Goal: Task Accomplishment & Management: Use online tool/utility

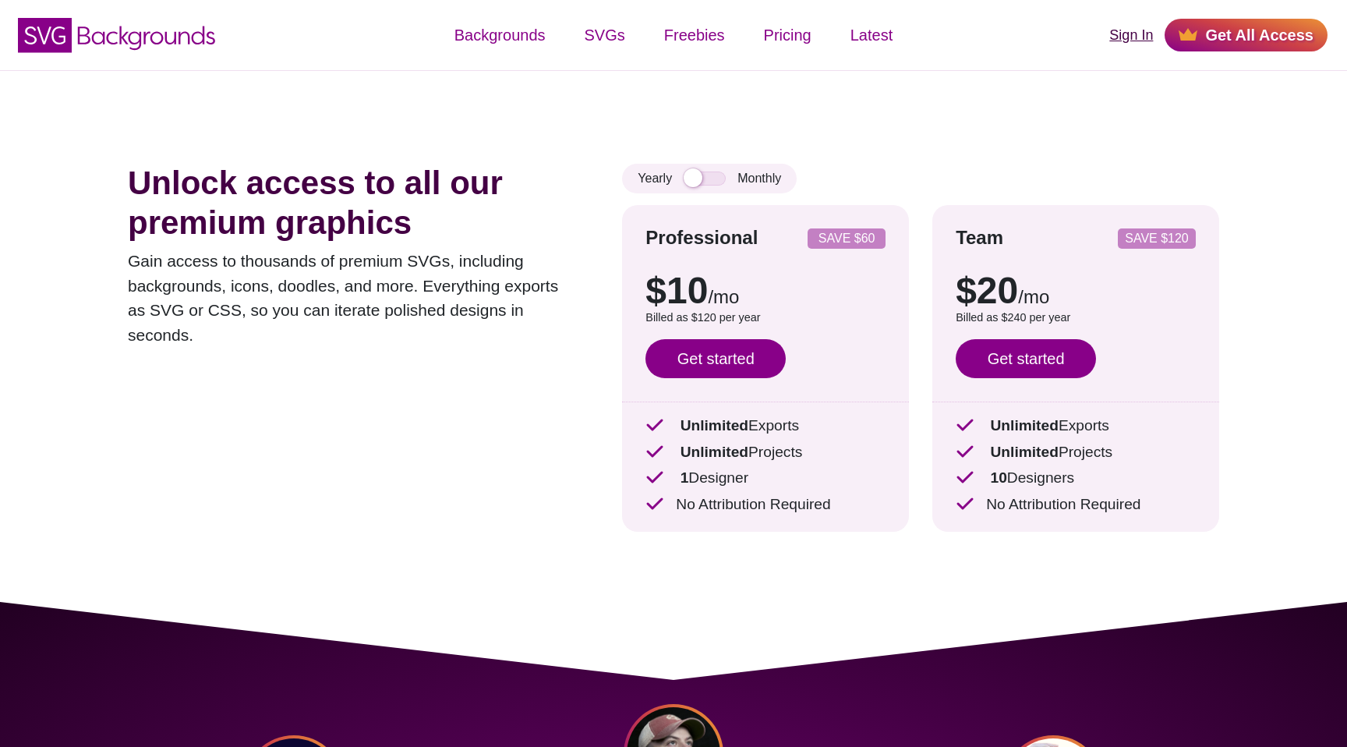
click at [1142, 33] on link "Sign In" at bounding box center [1131, 35] width 44 height 21
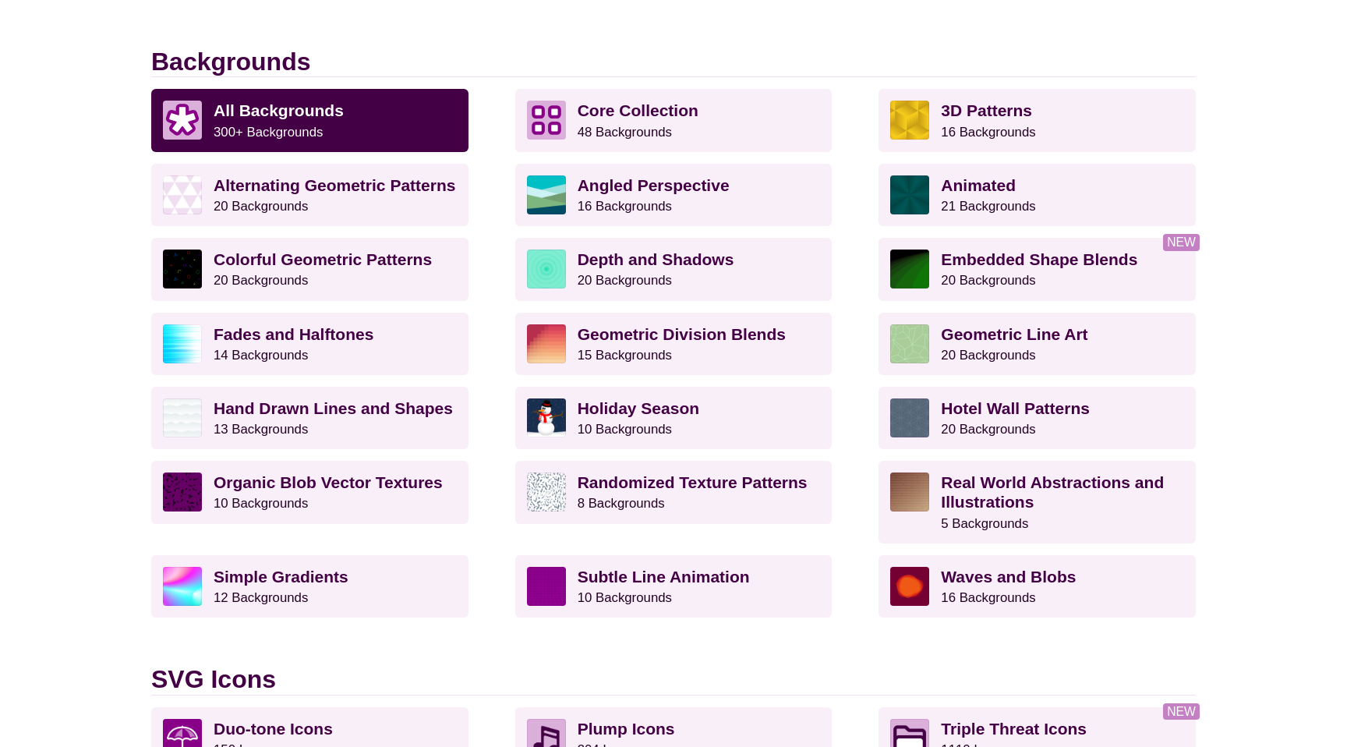
scroll to position [412, 0]
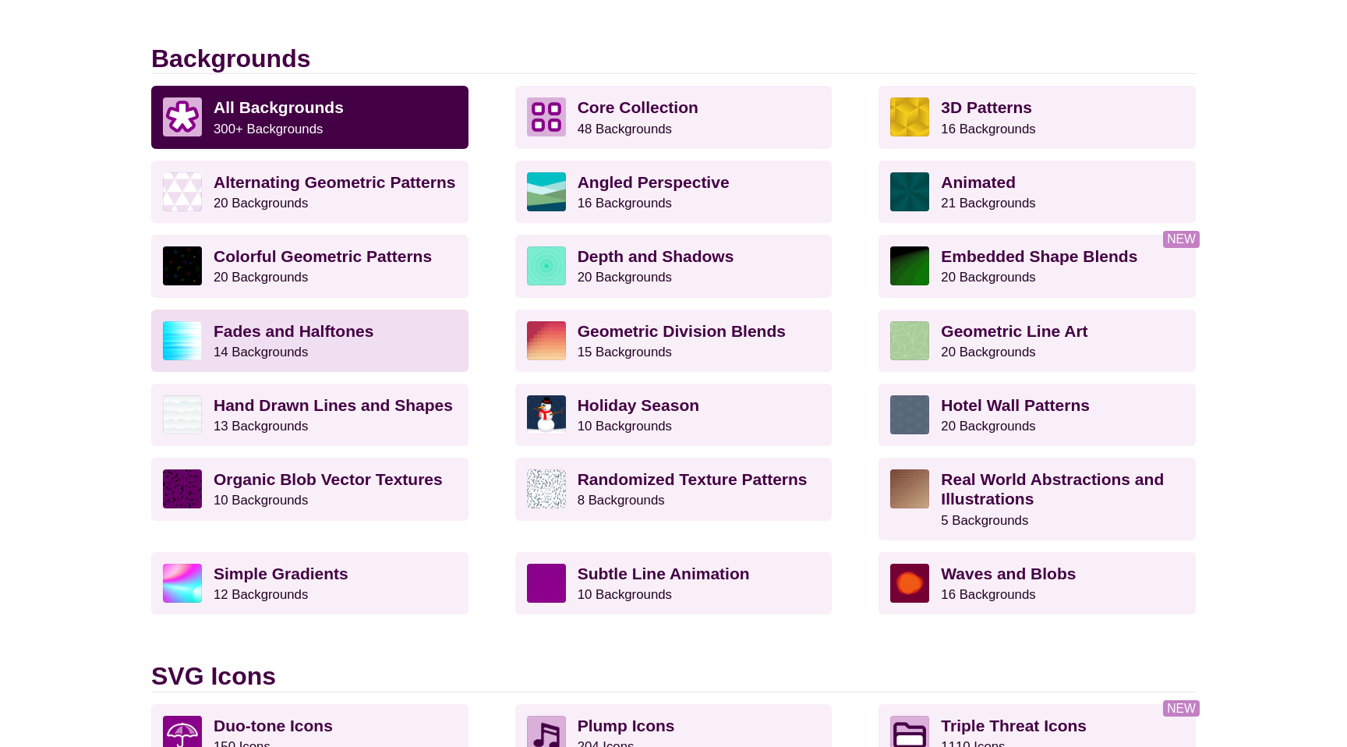
click at [394, 342] on p "Fades and Halftones 14 Backgrounds" at bounding box center [335, 340] width 243 height 39
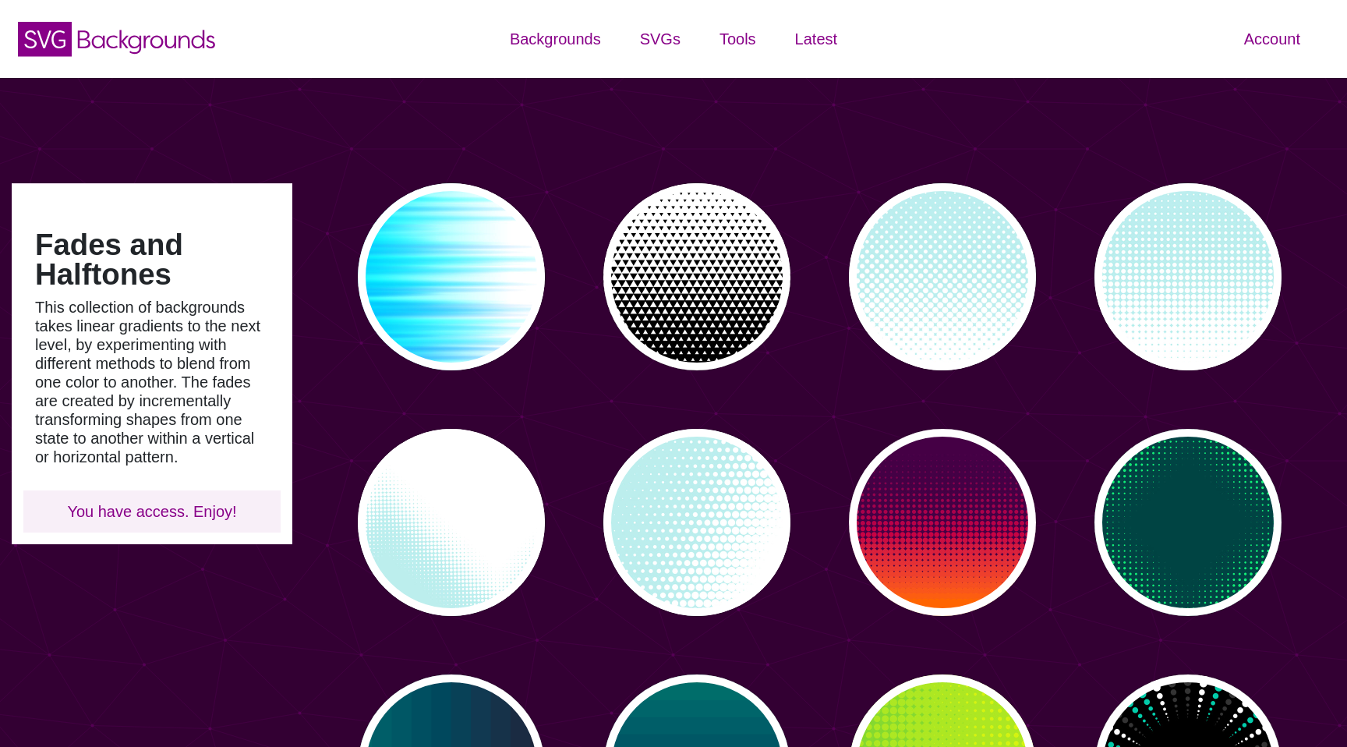
type input "#450057"
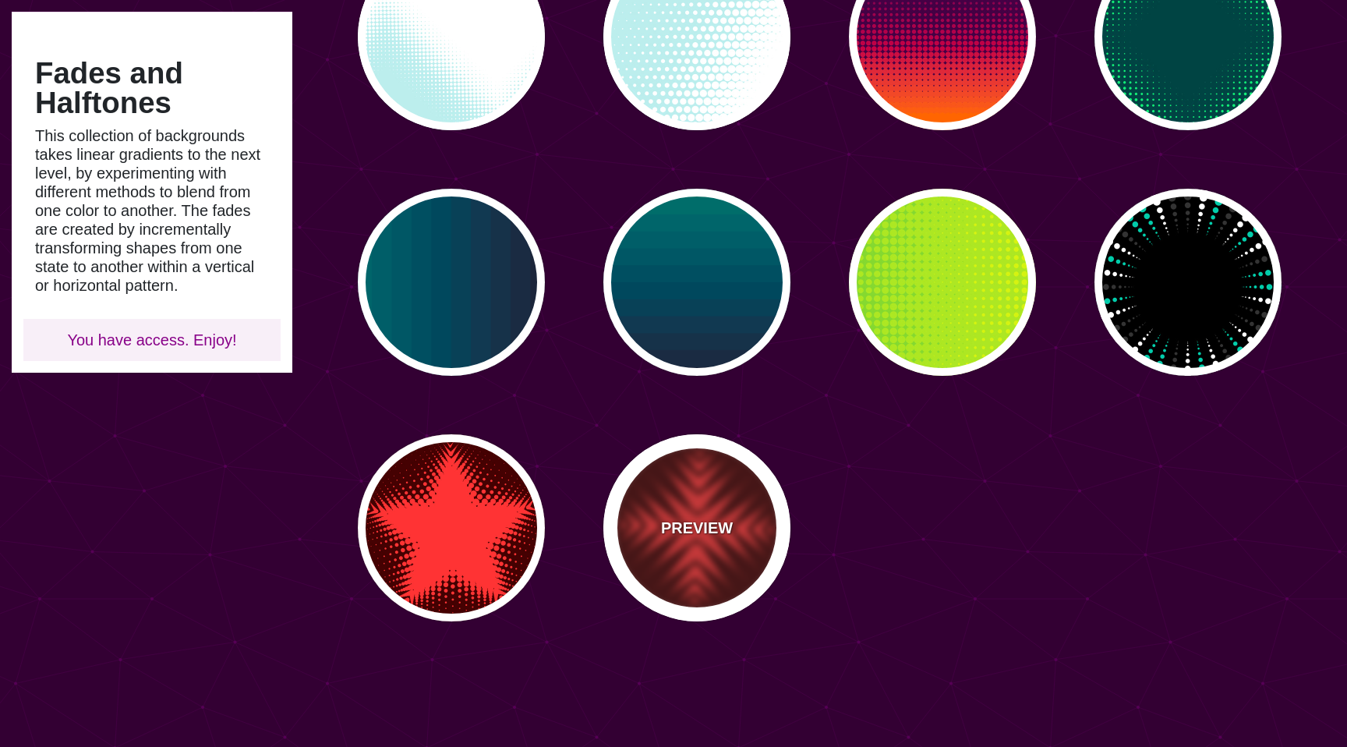
scroll to position [465, 0]
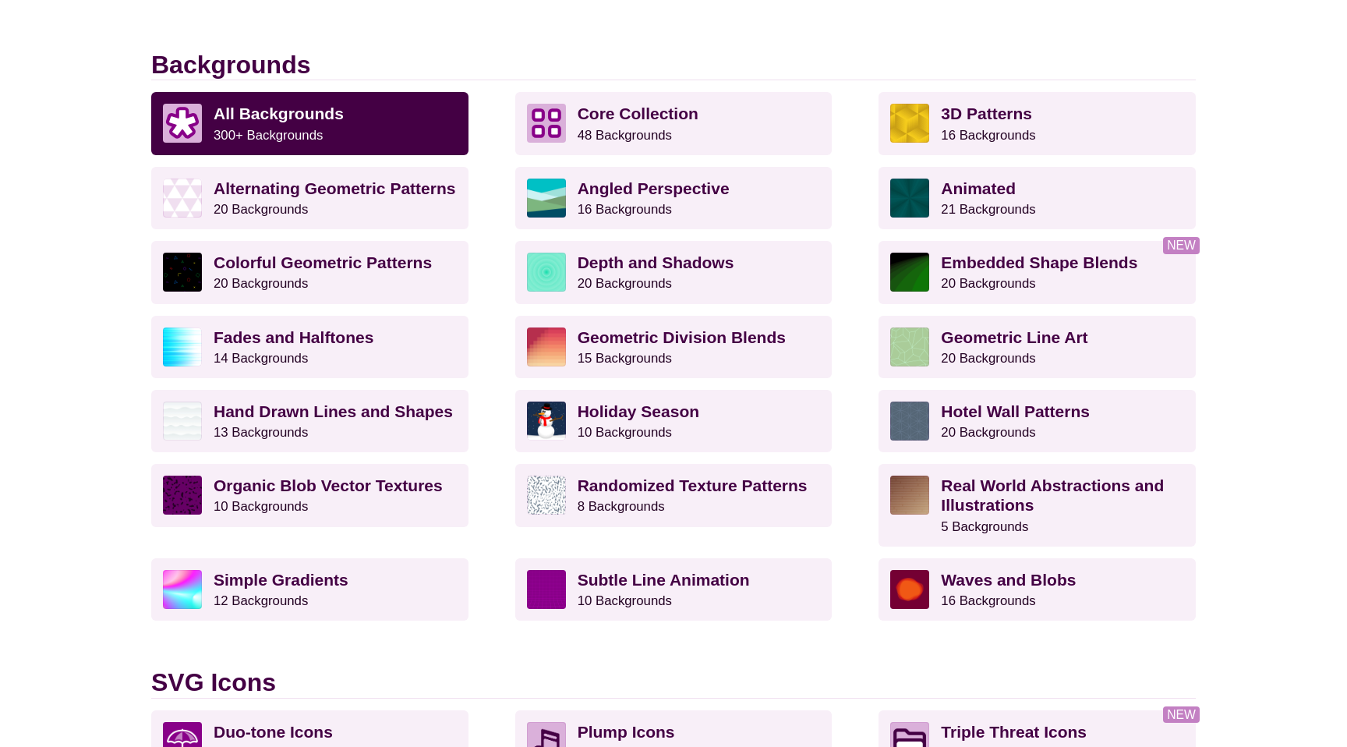
scroll to position [412, 0]
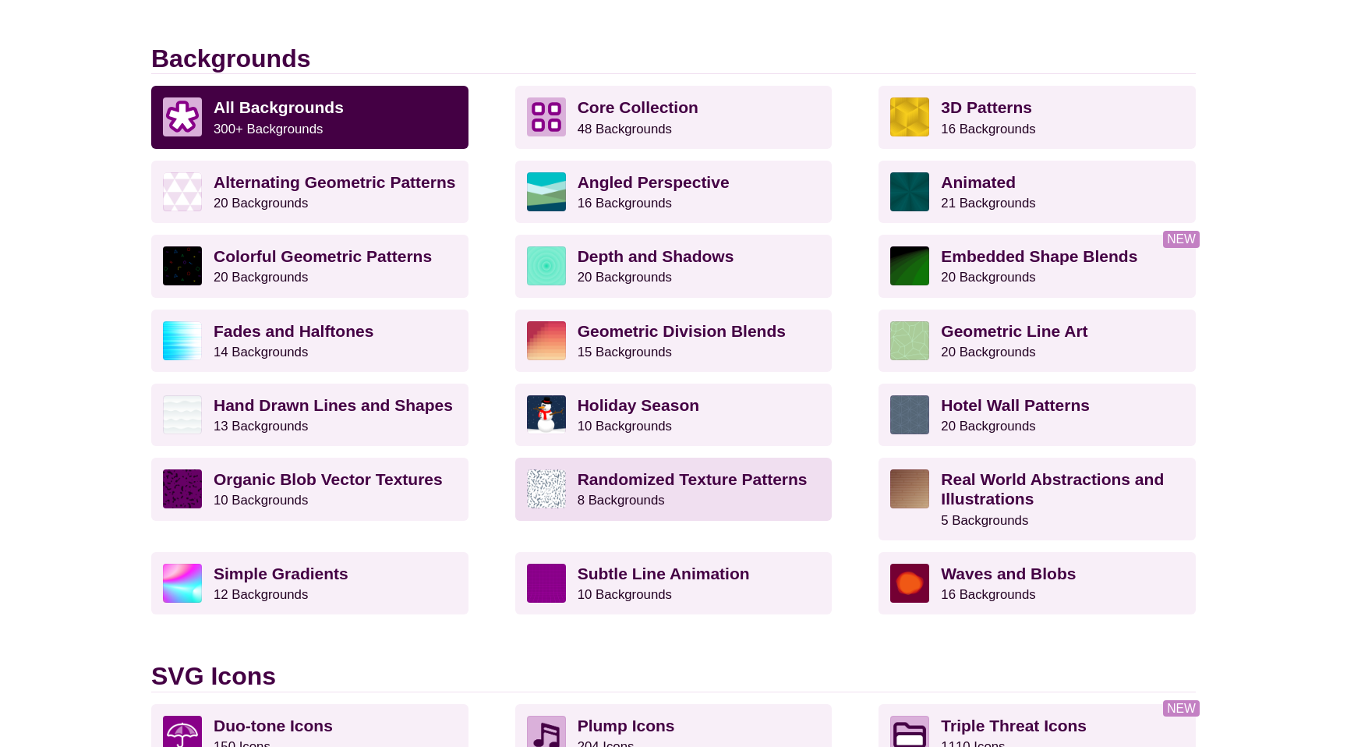
click at [620, 495] on small "8 Backgrounds" at bounding box center [621, 500] width 87 height 15
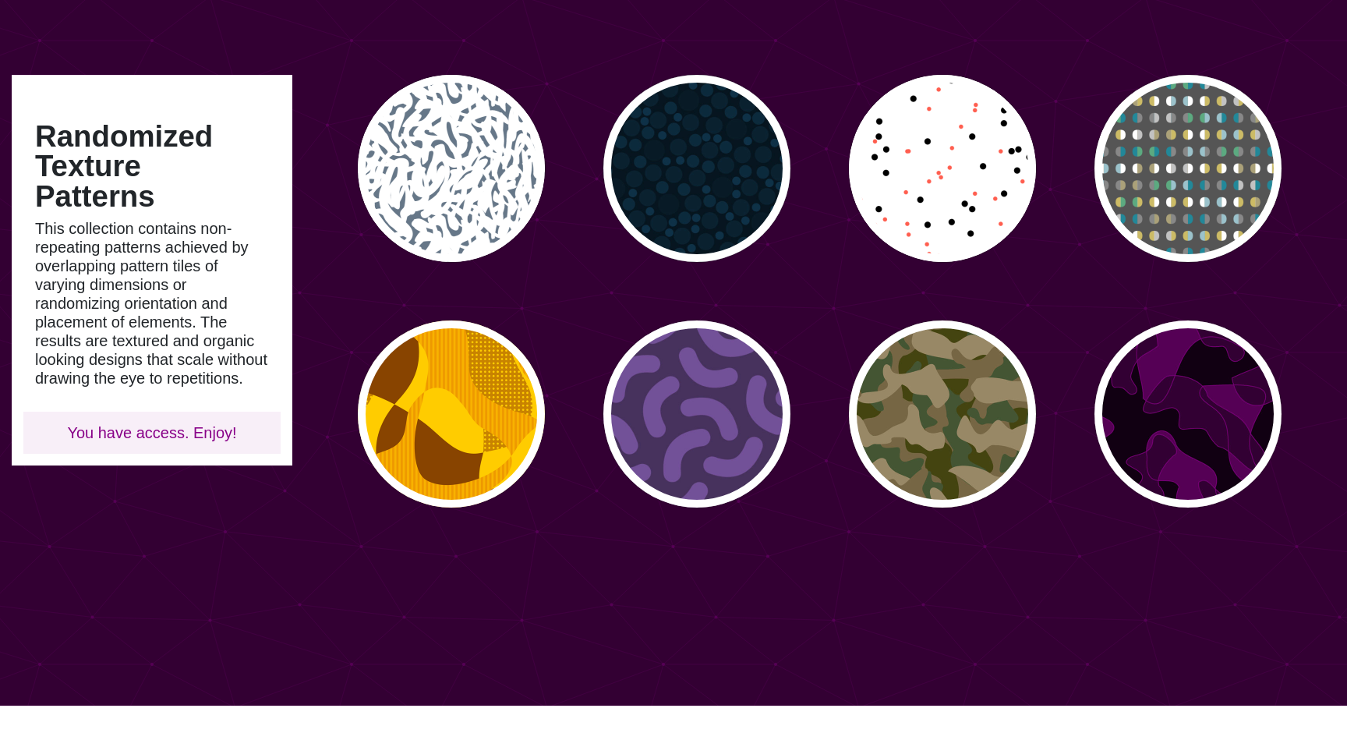
scroll to position [131, 0]
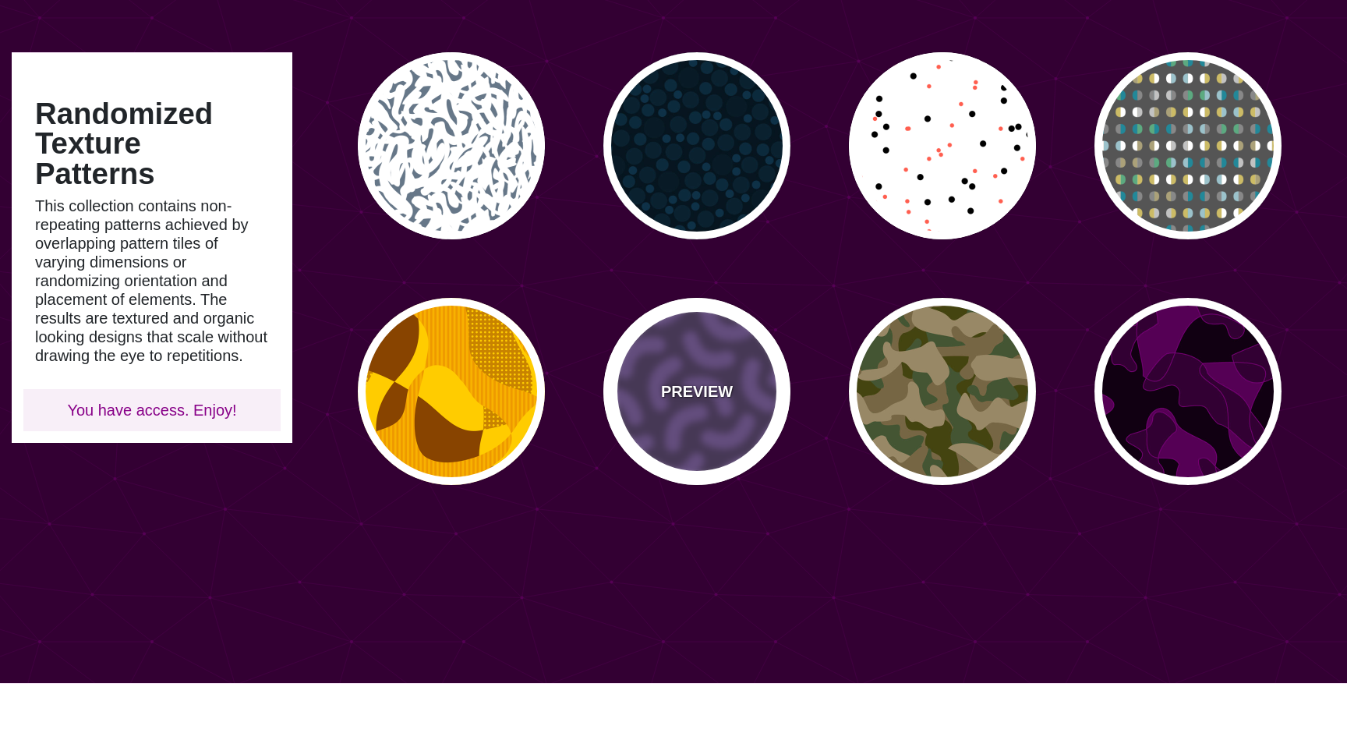
click at [680, 436] on div "PREVIEW" at bounding box center [696, 391] width 187 height 187
type input "#46315D"
type input "#735098"
type input "0"
type input "0.3"
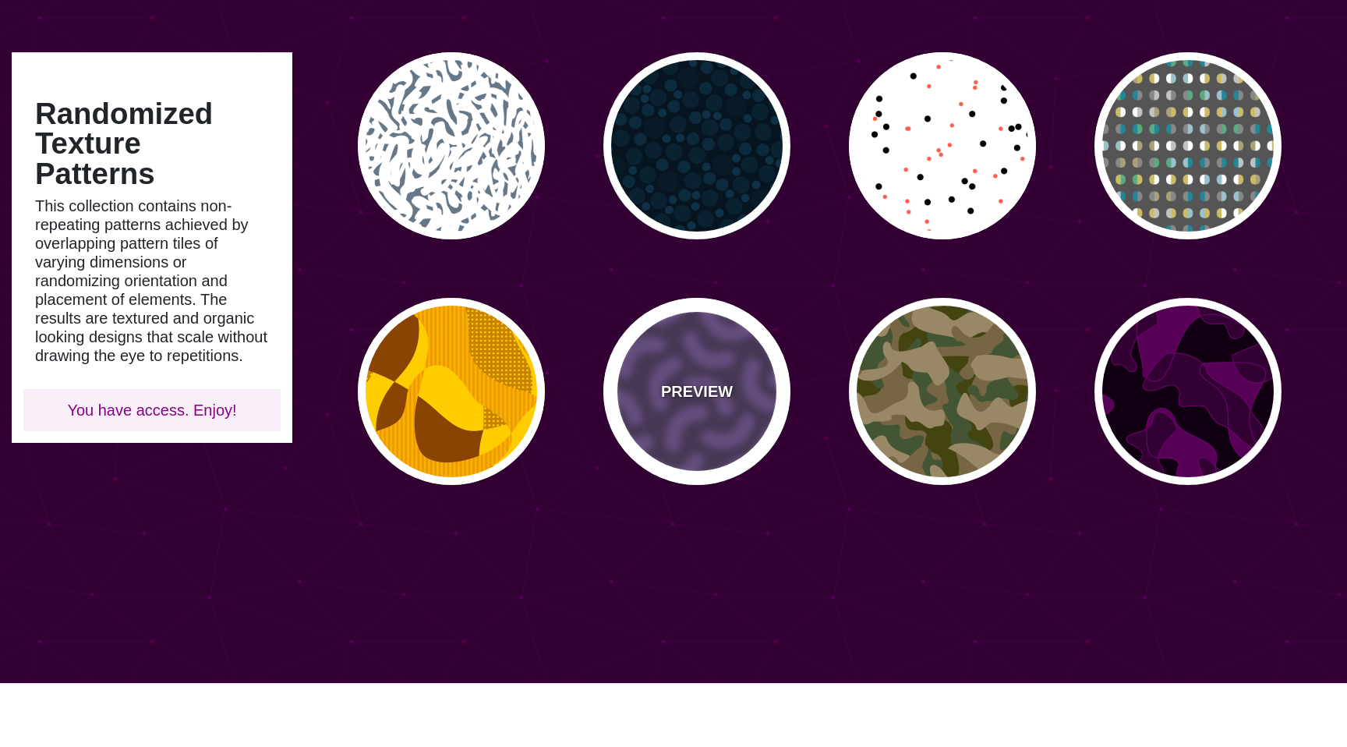
type input "30"
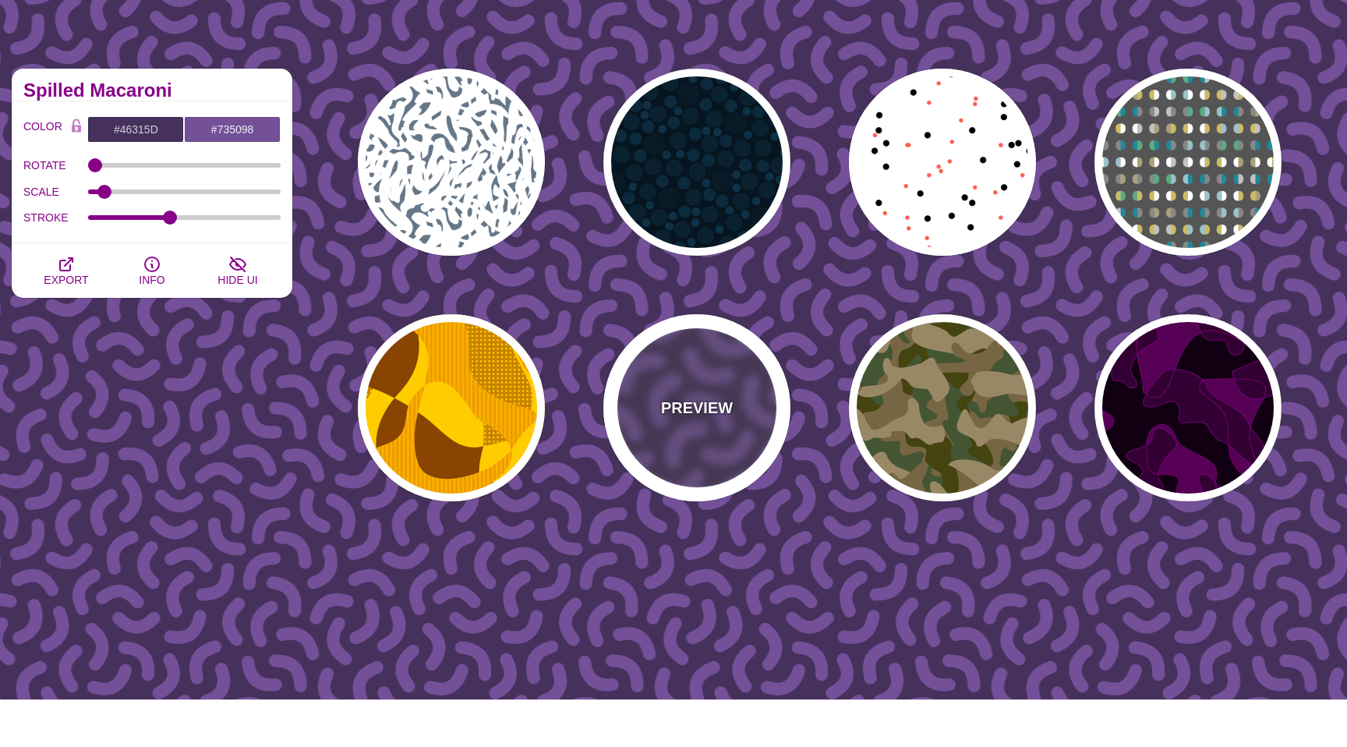
scroll to position [108, 0]
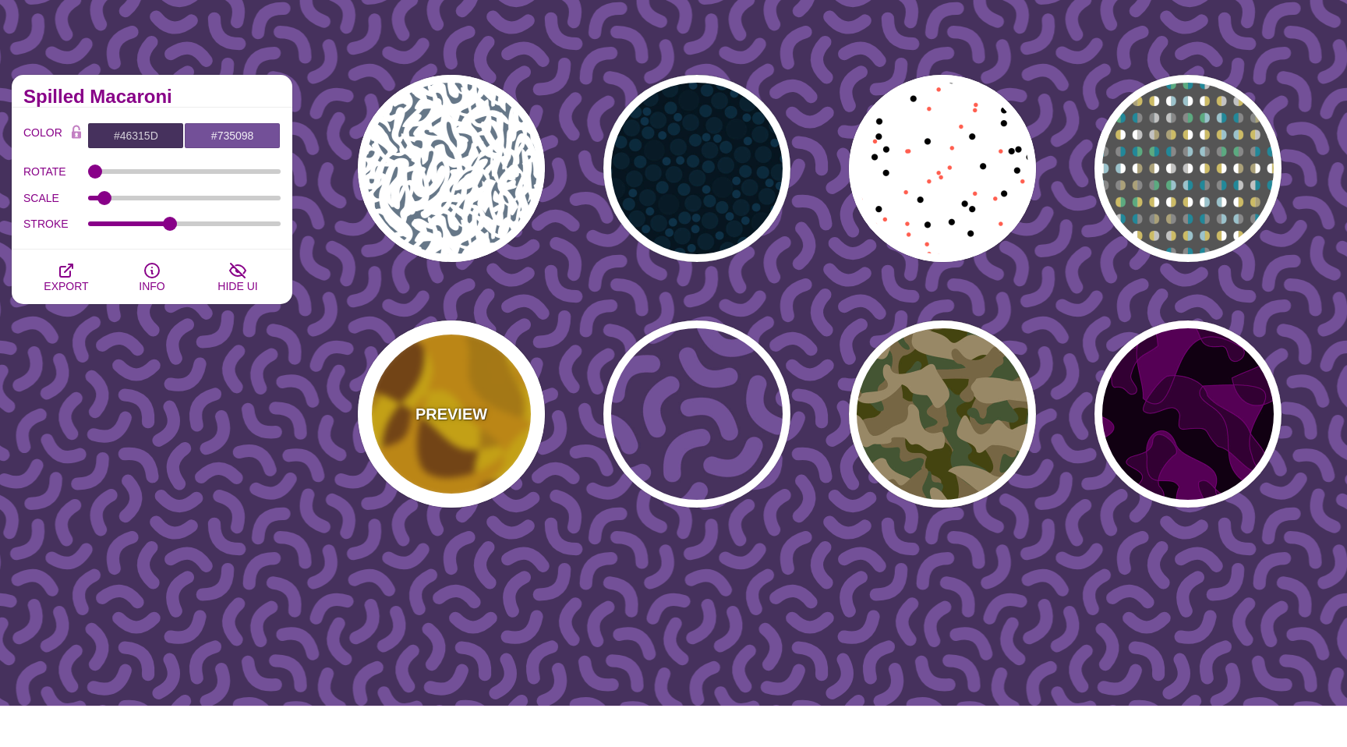
click at [492, 409] on div "PREVIEW" at bounding box center [451, 413] width 187 height 187
type input "#FFCC00"
type input "#884400"
type input "#EE9900"
type input "1"
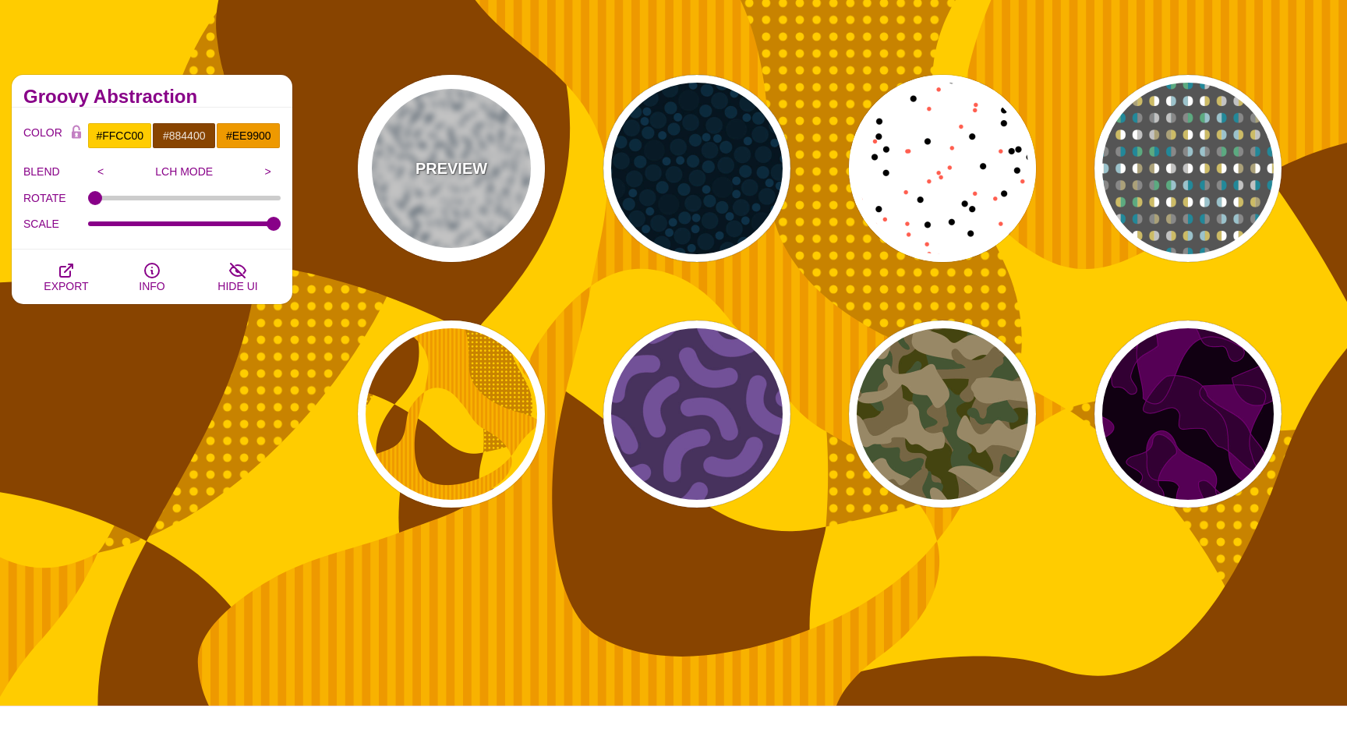
click at [481, 210] on div "PREVIEW" at bounding box center [451, 168] width 187 height 187
type input "#FFFFFF"
type input "#667788"
type input "#FFFFFF"
type input "0"
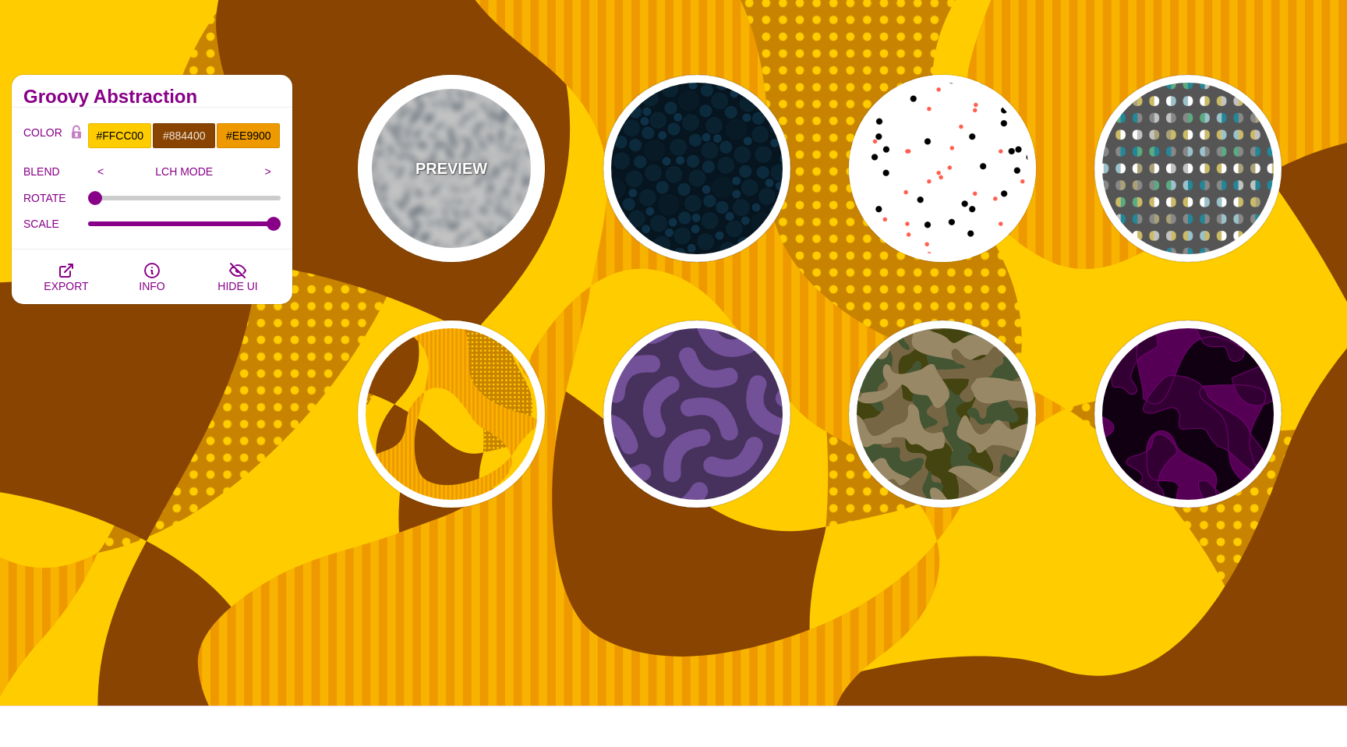
type input "5"
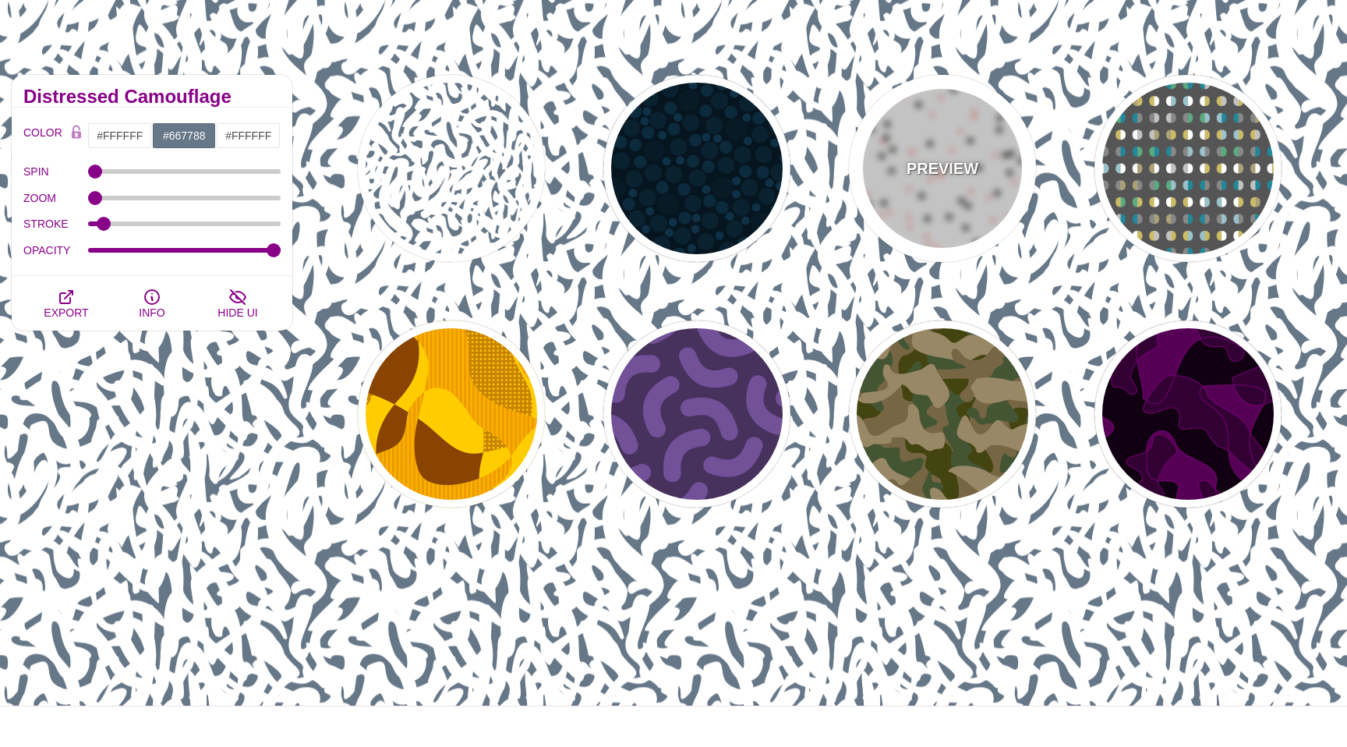
click at [904, 201] on div "PREVIEW" at bounding box center [942, 168] width 187 height 187
type input "#000000"
type input "#FF5E4F"
type input "30"
type input "20"
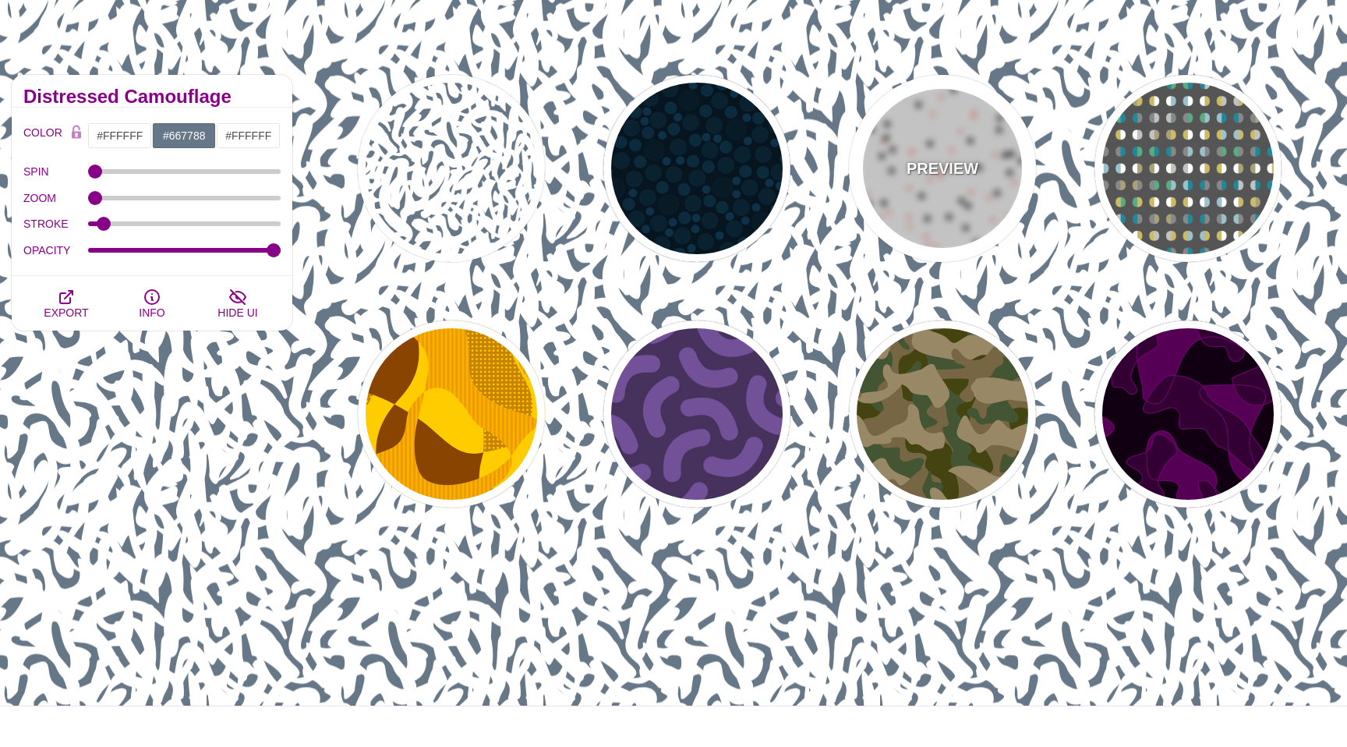
type input "0"
type input "0.25"
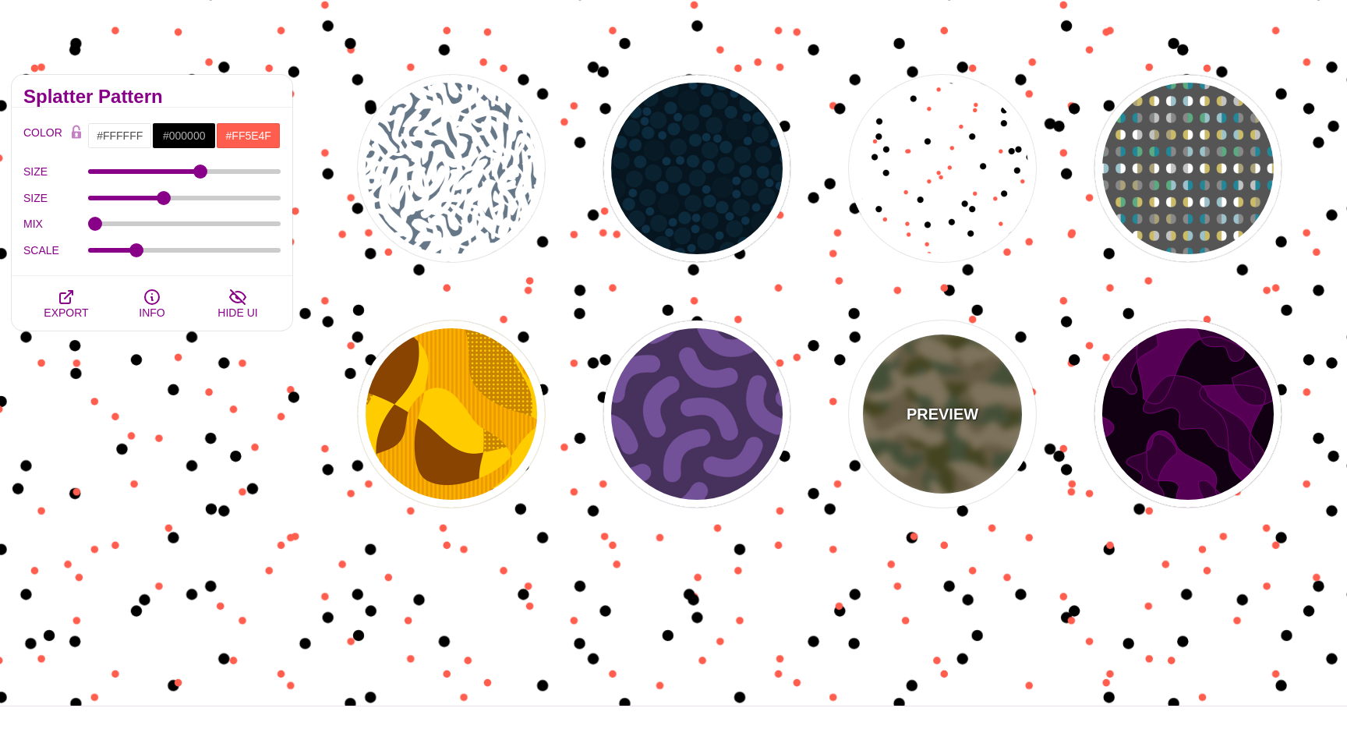
click at [904, 430] on div "PREVIEW" at bounding box center [942, 413] width 187 height 187
type input "#776644"
type input "#444411"
type input "#445533"
type input "#998866"
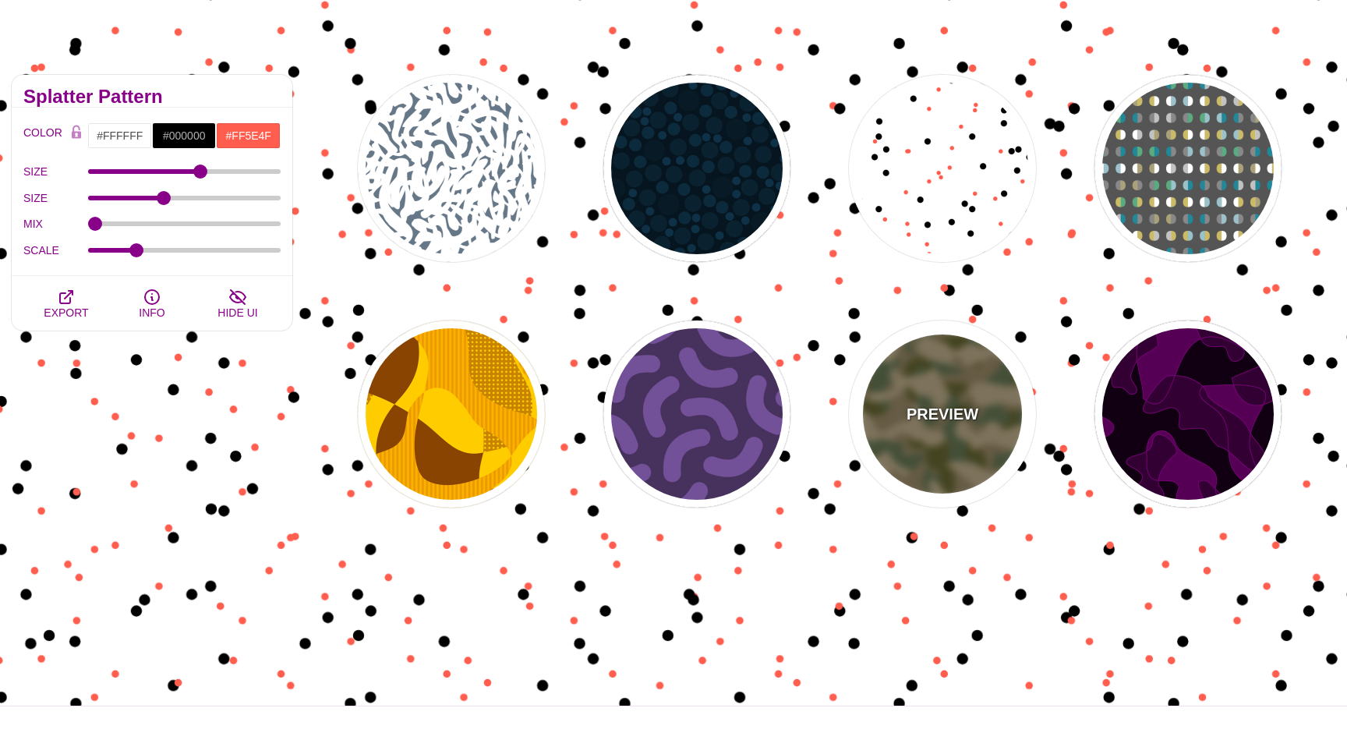
type input "1"
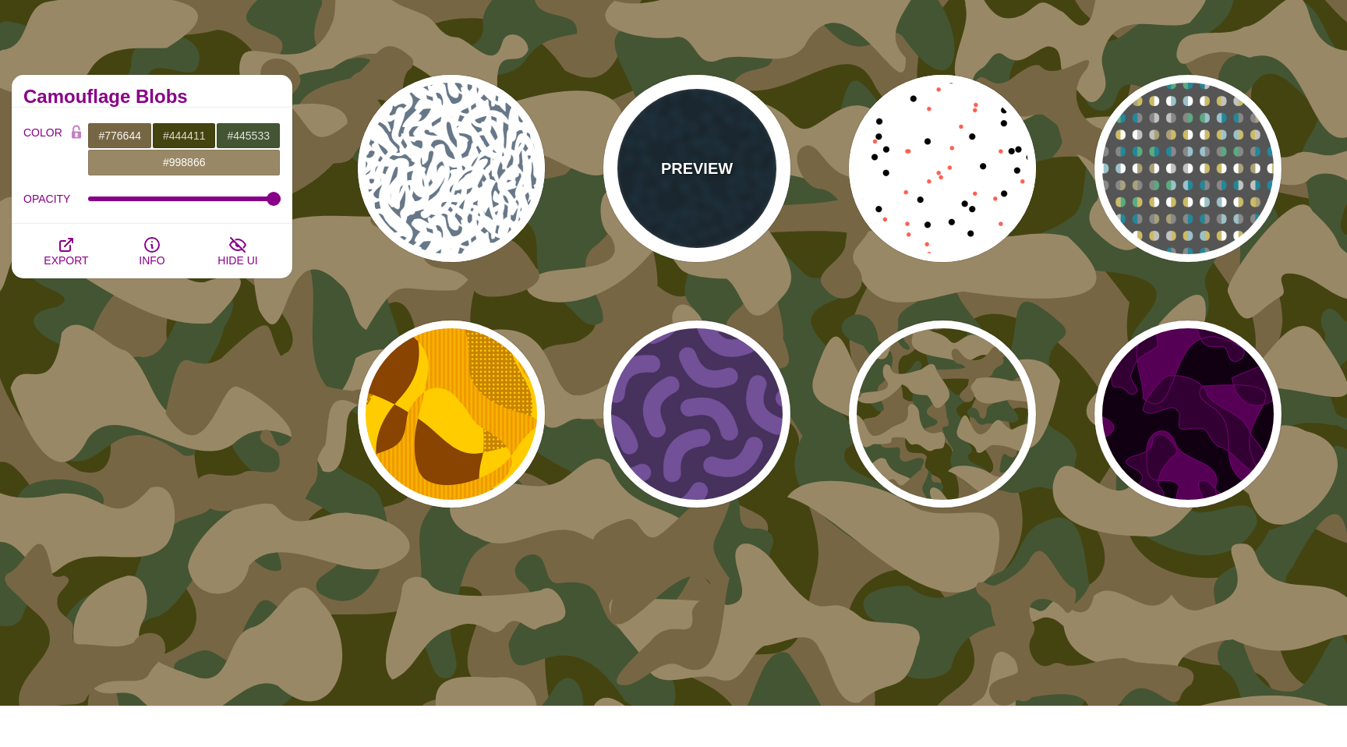
click at [761, 233] on div "PREVIEW" at bounding box center [696, 168] width 187 height 187
type input "#06151F"
type input "#081B26"
type input "#0E3147"
type input "0"
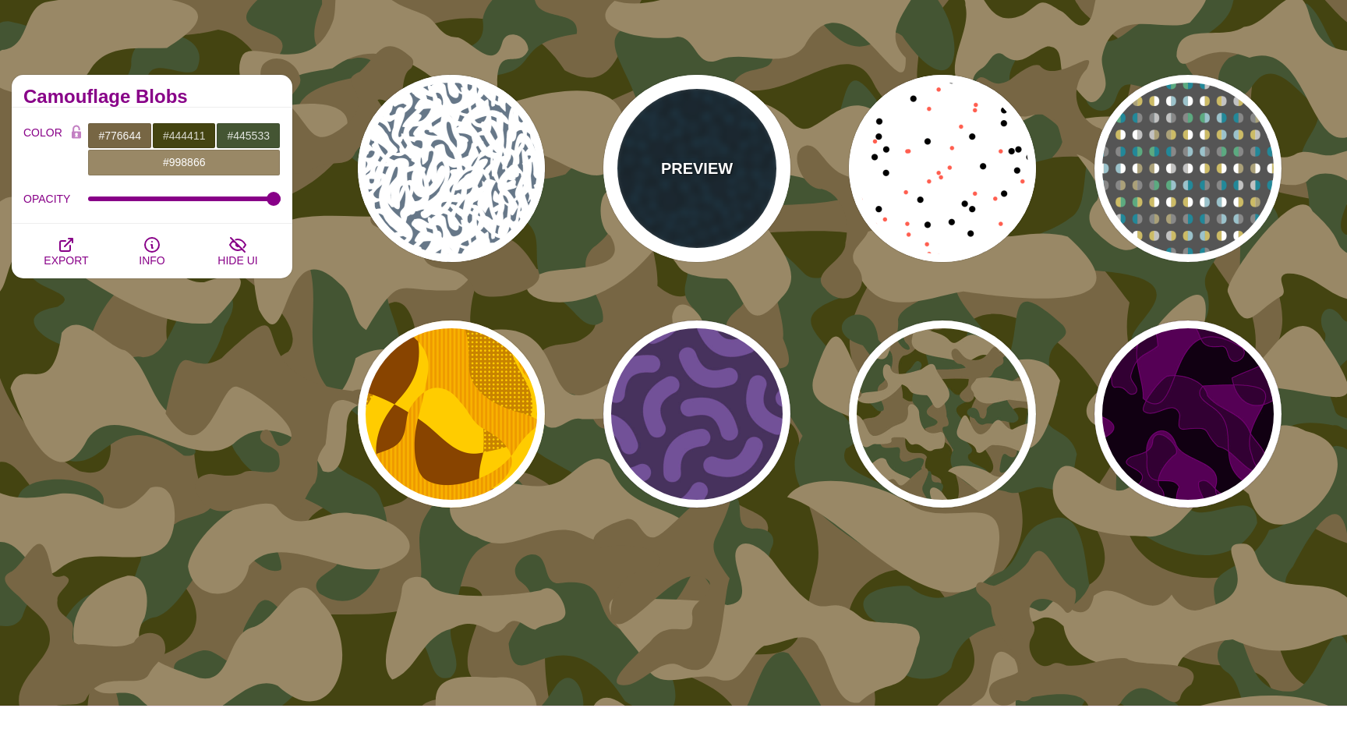
type input "0.5"
type input "1"
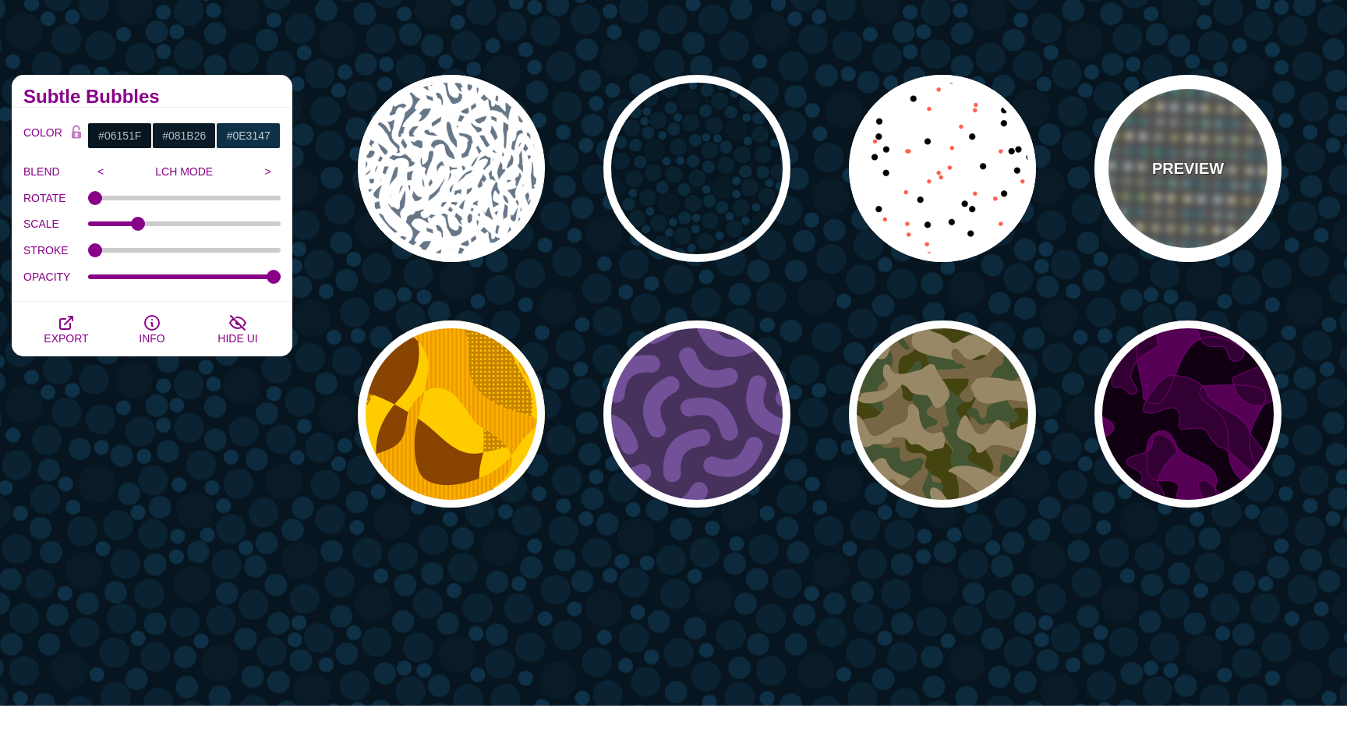
click at [1187, 219] on div "PREVIEW" at bounding box center [1187, 168] width 187 height 187
type input "#555555"
type input "#228899"
type input "#CCBB66"
type input "#FFFFFF"
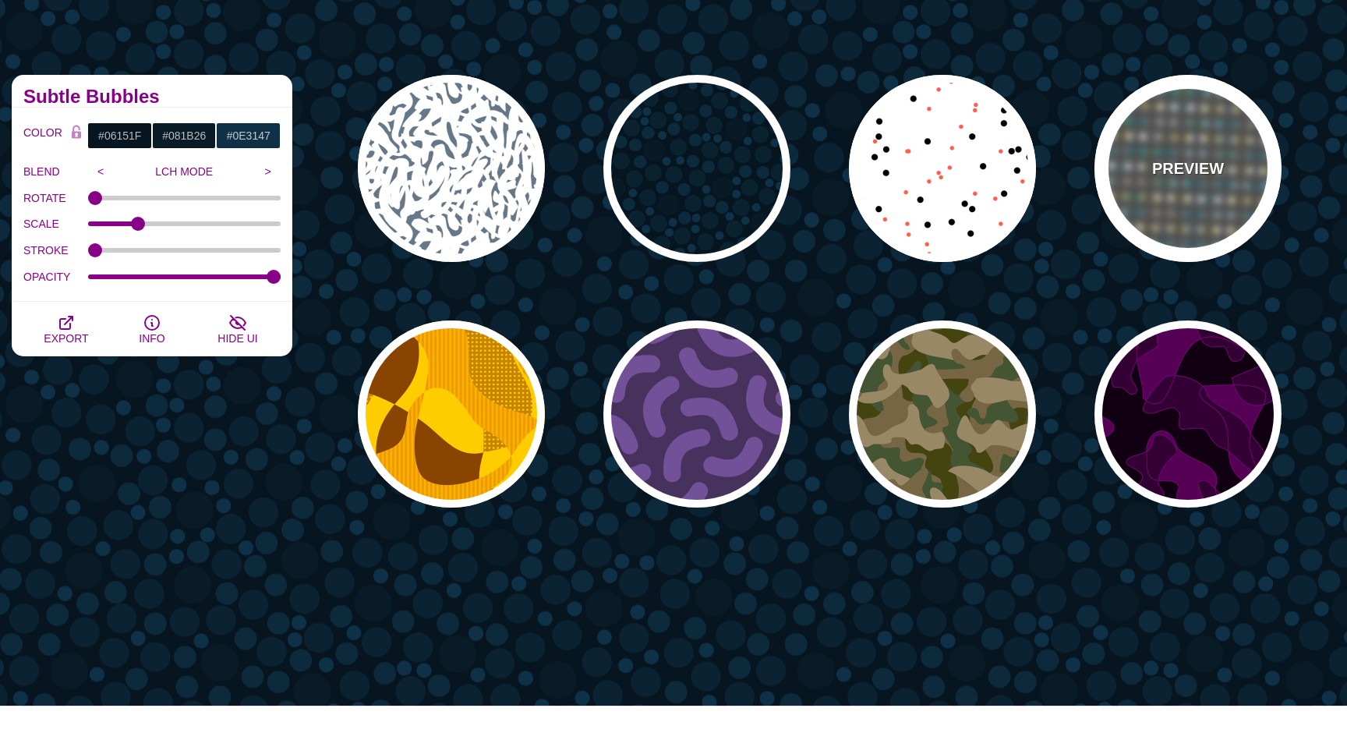
type input "#888888"
type input "50"
type input "0"
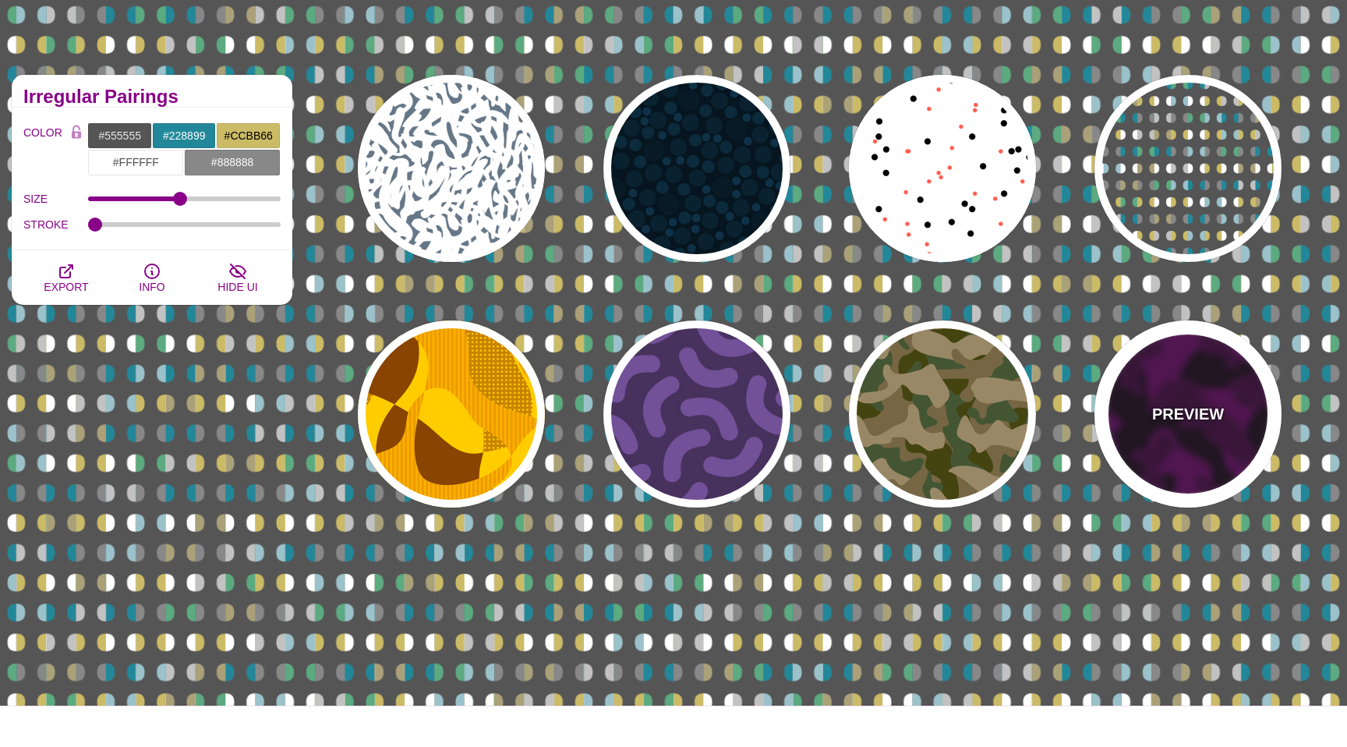
click at [1177, 440] on div "PREVIEW" at bounding box center [1187, 413] width 187 height 187
type input "#110011"
type input "#550055"
type input "#330033"
type input "#770077"
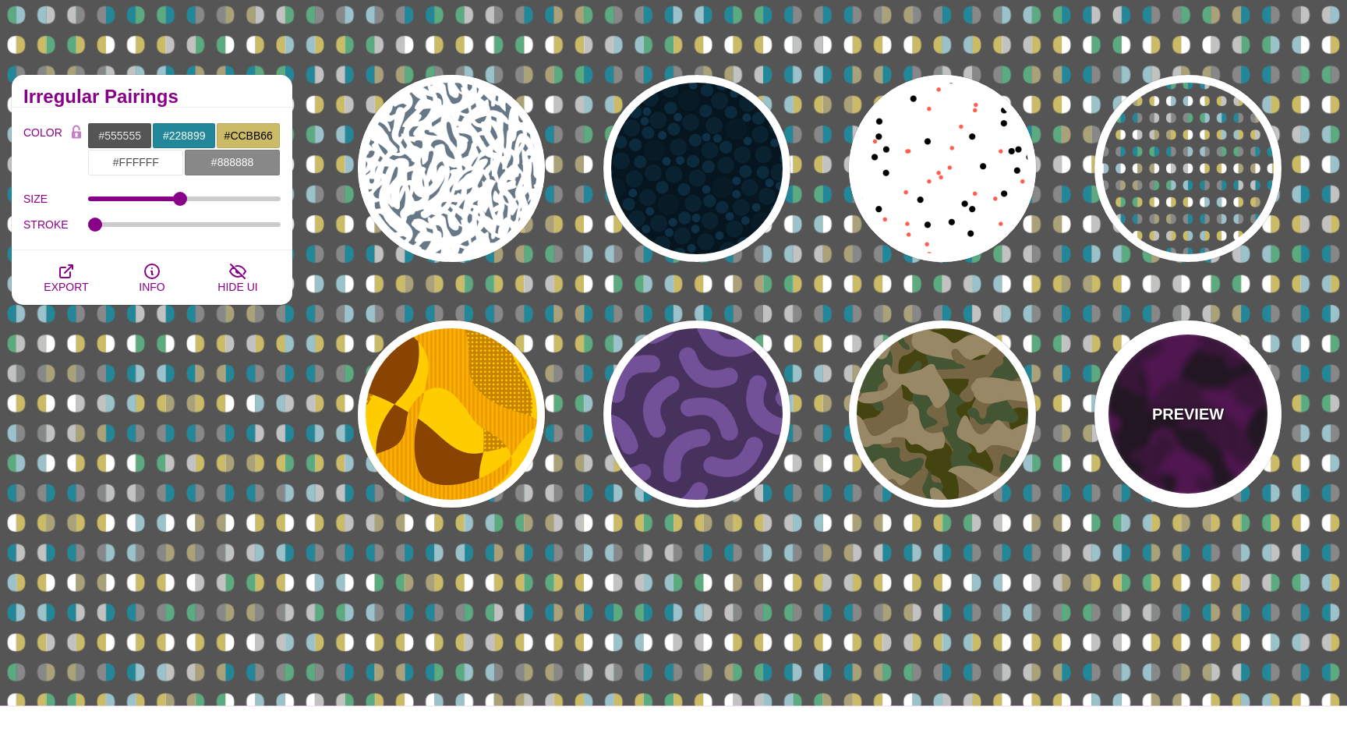
type input "2"
type input "1"
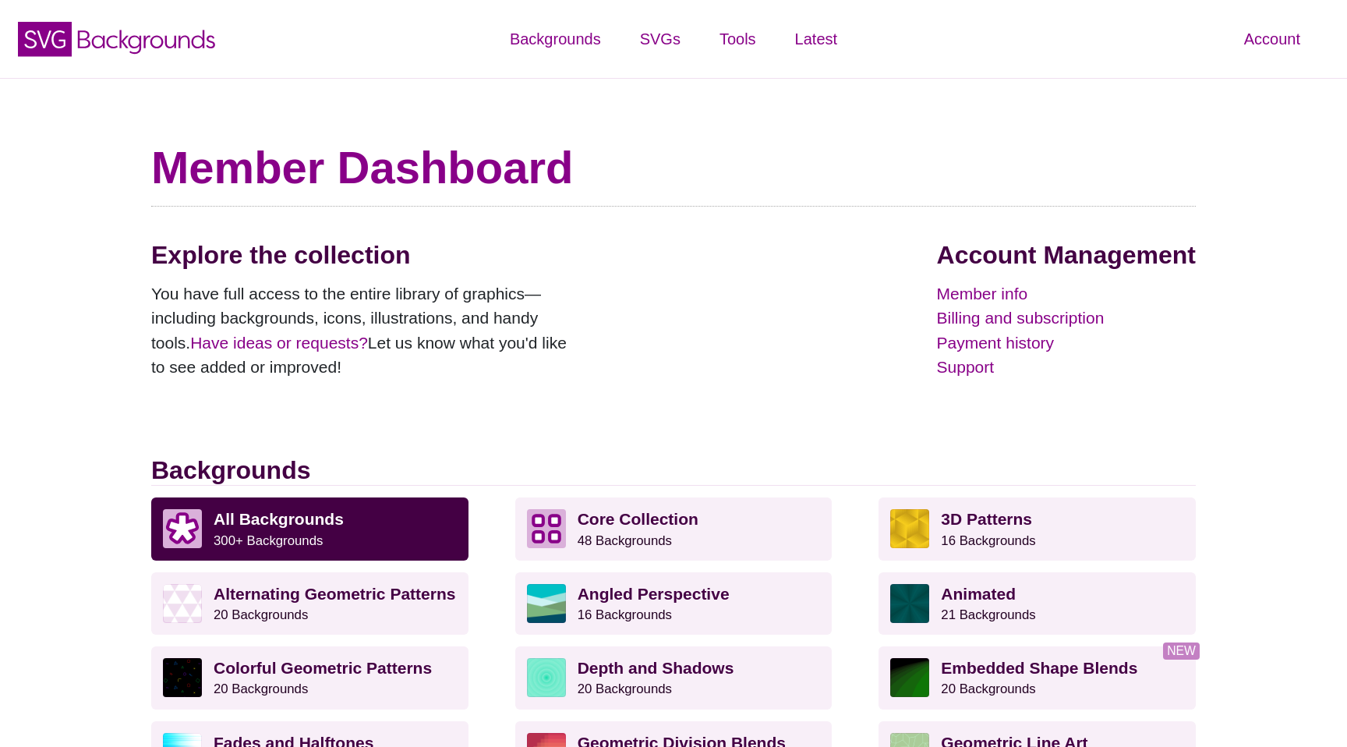
click at [1010, 143] on h1 "Member Dashboard" at bounding box center [673, 167] width 1044 height 55
